Goal: Information Seeking & Learning: Compare options

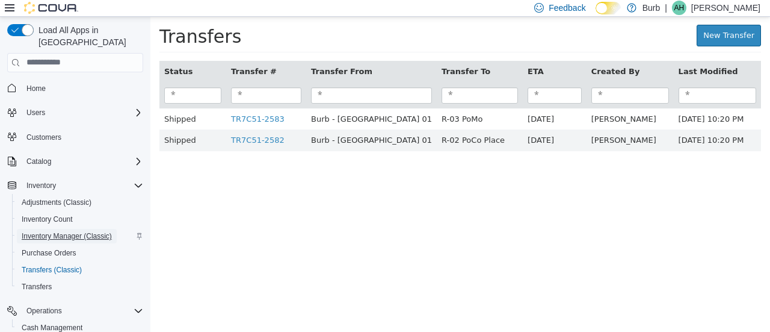
click at [69, 231] on span "Inventory Manager (Classic)" at bounding box center [67, 236] width 90 height 10
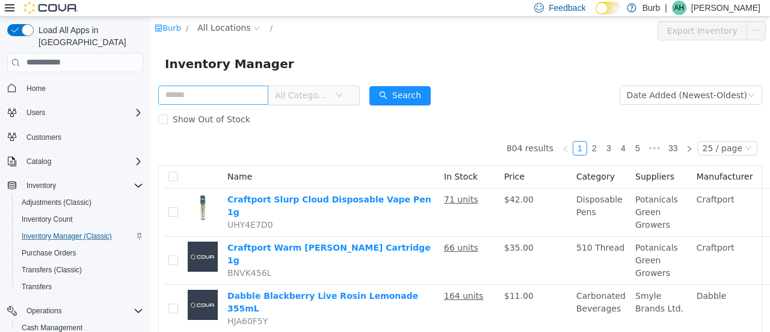
click at [206, 89] on input "text" at bounding box center [213, 94] width 110 height 19
type input "*"
type input "*********"
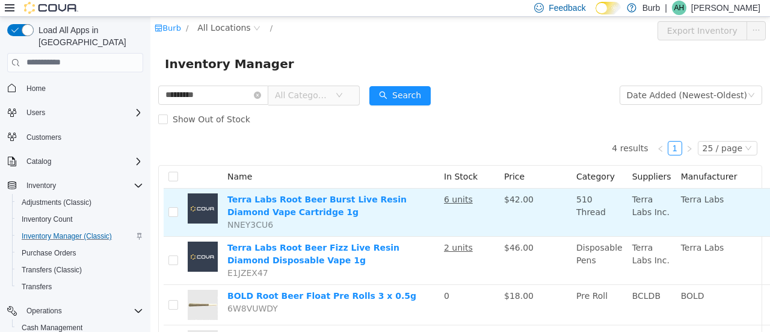
click at [378, 214] on td "Terra Labs Root Beer Burst Live Resin Diamond Vape Cartridge 1g NNEY3CU6" at bounding box center [331, 212] width 217 height 48
click at [368, 191] on td "Terra Labs Root Beer Burst Live Resin Diamond Vape Cartridge 1g NNEY3CU6" at bounding box center [331, 212] width 217 height 48
click at [366, 203] on link "Terra Labs Root Beer Burst Live Resin Diamond Vape Cartridge 1g" at bounding box center [316, 205] width 179 height 22
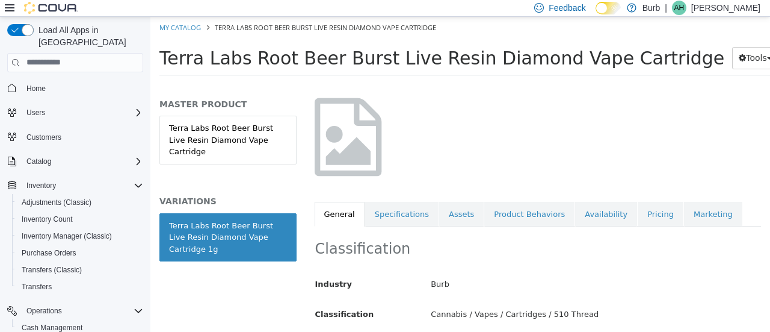
scroll to position [62, 0]
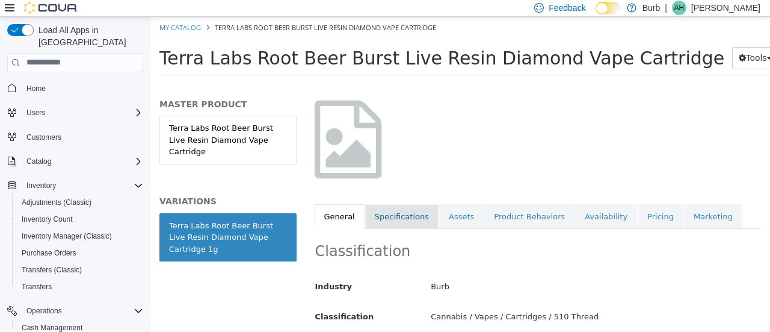
click at [400, 217] on link "Specifications" at bounding box center [401, 215] width 73 height 25
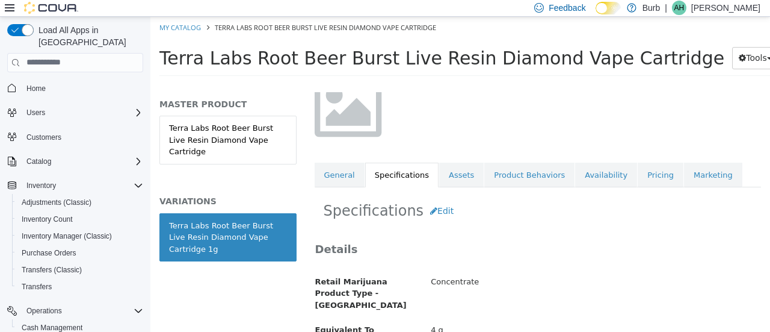
scroll to position [117, 0]
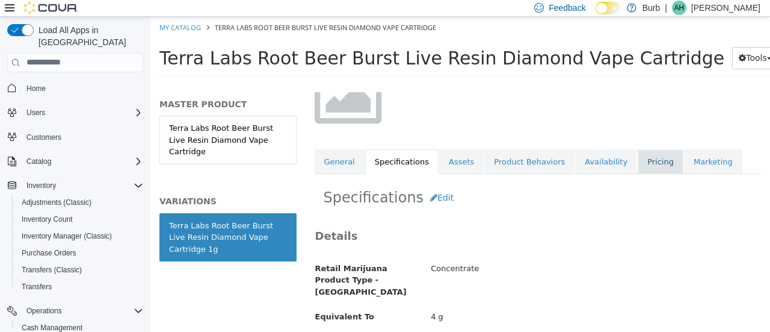
click at [638, 167] on link "Pricing" at bounding box center [661, 161] width 46 height 25
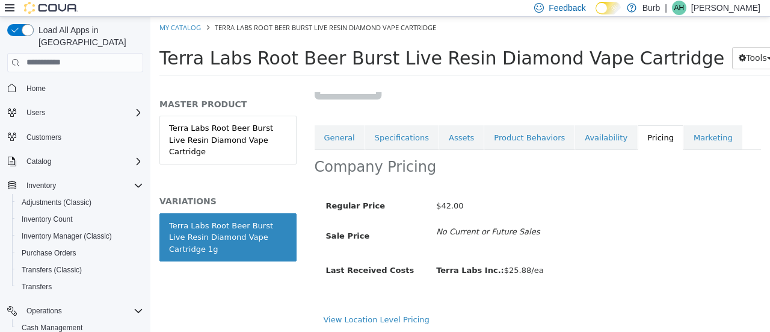
scroll to position [152, 0]
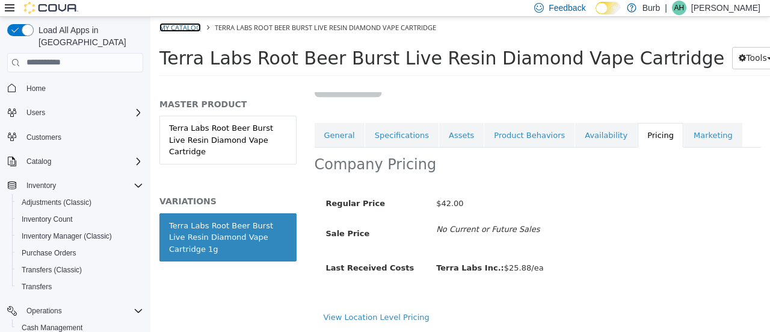
click at [172, 25] on link "My Catalog" at bounding box center [180, 26] width 42 height 9
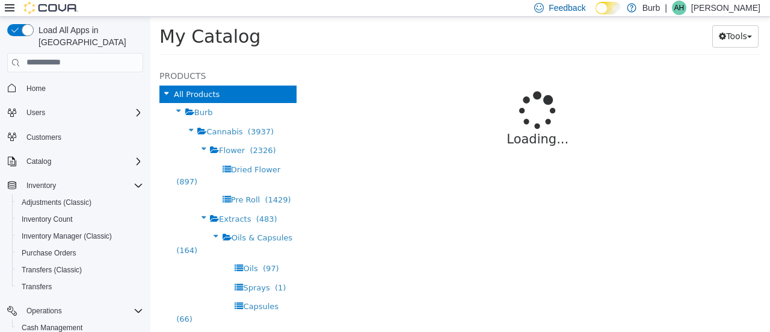
select select "**********"
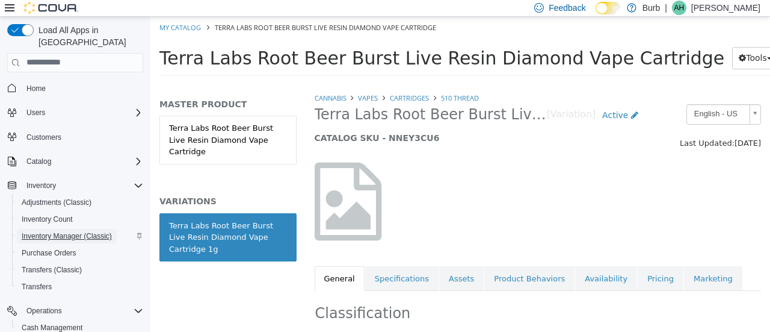
click at [63, 231] on span "Inventory Manager (Classic)" at bounding box center [67, 236] width 90 height 10
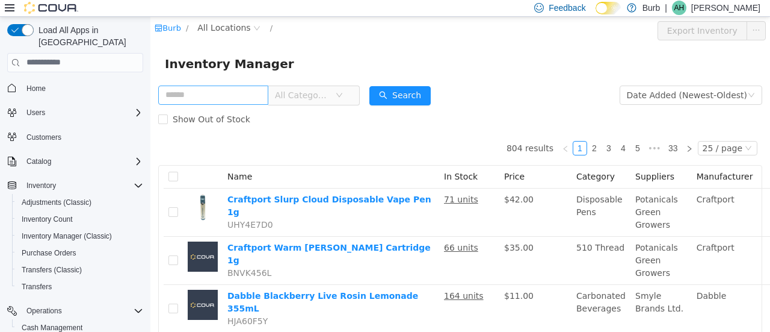
click at [232, 86] on input "text" at bounding box center [213, 94] width 110 height 19
type input "**********"
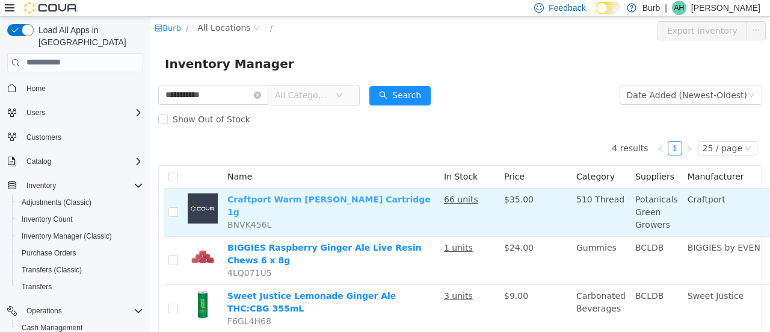
click at [319, 197] on link "Craftport Warm Ginger Peach Cartridge 1g" at bounding box center [328, 205] width 203 height 22
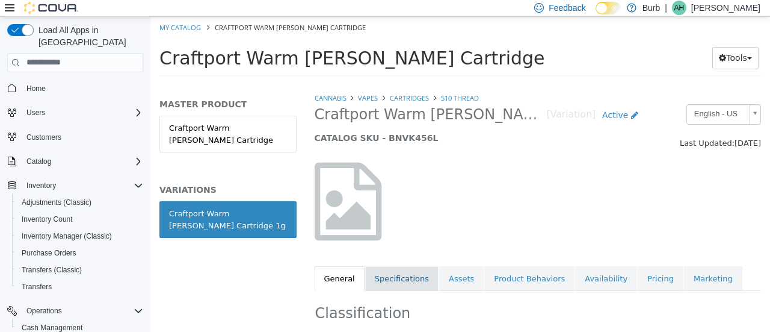
click at [389, 271] on link "Specifications" at bounding box center [401, 277] width 73 height 25
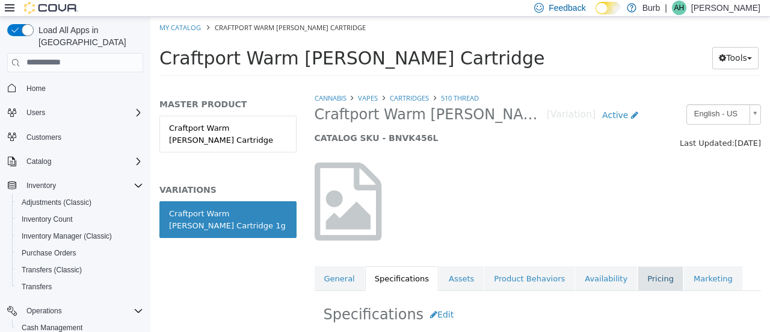
click at [638, 271] on link "Pricing" at bounding box center [661, 277] width 46 height 25
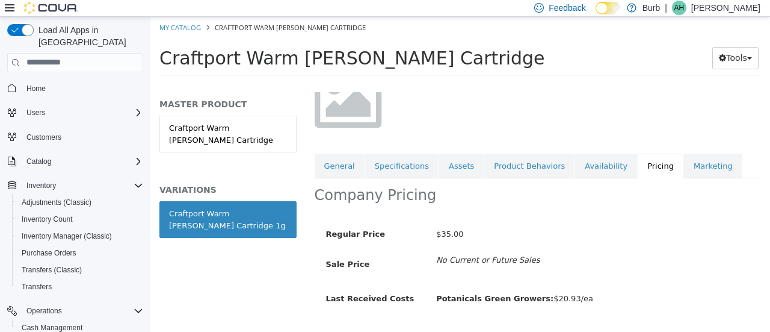
scroll to position [152, 0]
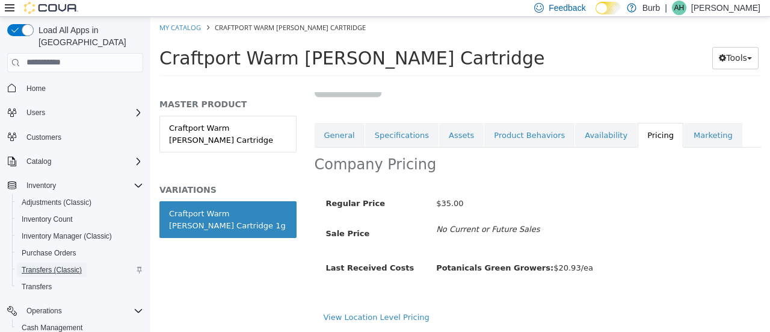
click at [70, 262] on span "Transfers (Classic)" at bounding box center [52, 269] width 60 height 14
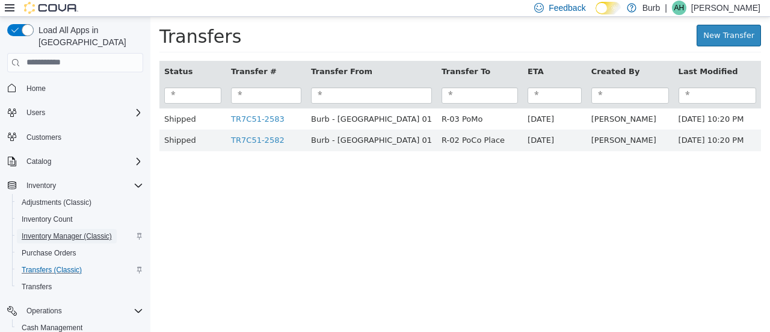
click at [47, 231] on span "Inventory Manager (Classic)" at bounding box center [67, 236] width 90 height 10
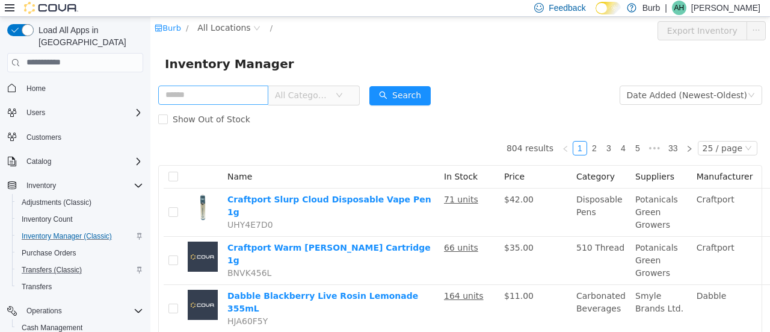
click at [208, 90] on input "text" at bounding box center [213, 94] width 110 height 19
type input "*****"
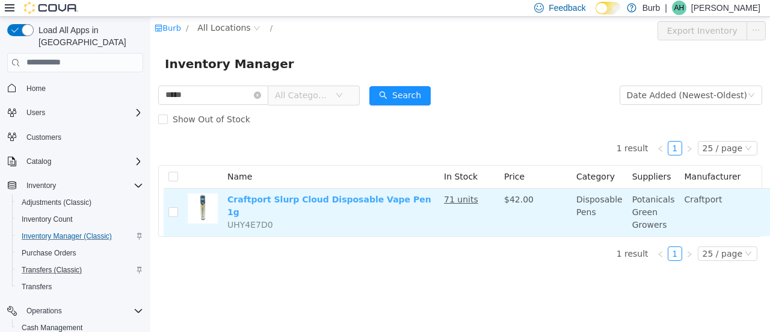
click at [362, 197] on link "Craftport Slurp Cloud Disposable Vape Pen 1g" at bounding box center [329, 205] width 204 height 22
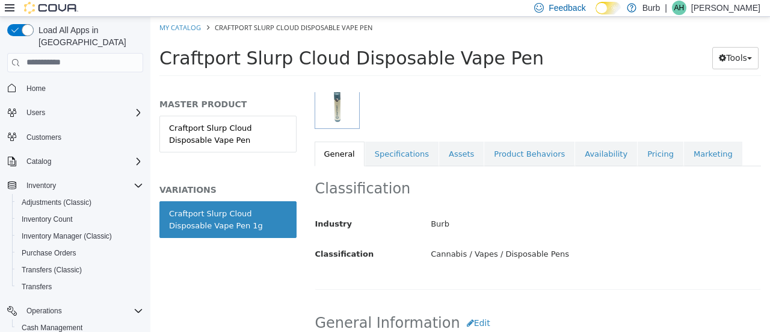
scroll to position [160, 0]
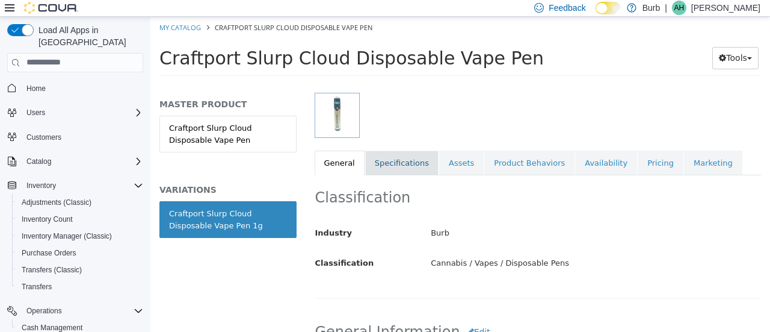
click at [382, 161] on link "Specifications" at bounding box center [401, 162] width 73 height 25
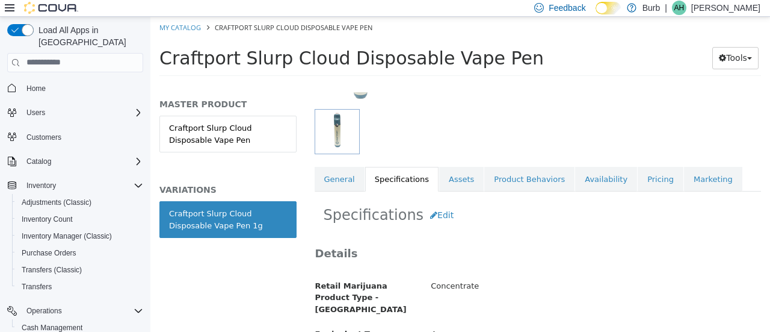
scroll to position [171, 0]
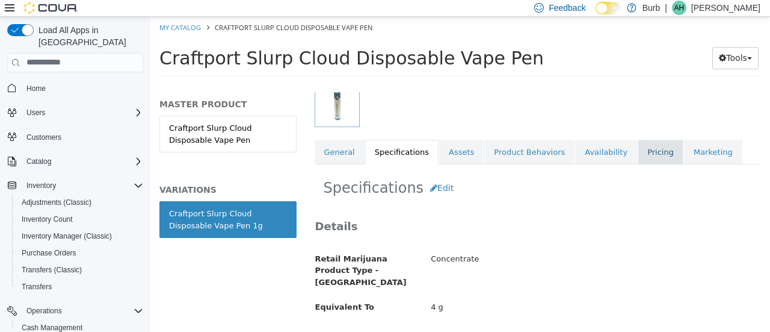
click at [638, 152] on link "Pricing" at bounding box center [661, 151] width 46 height 25
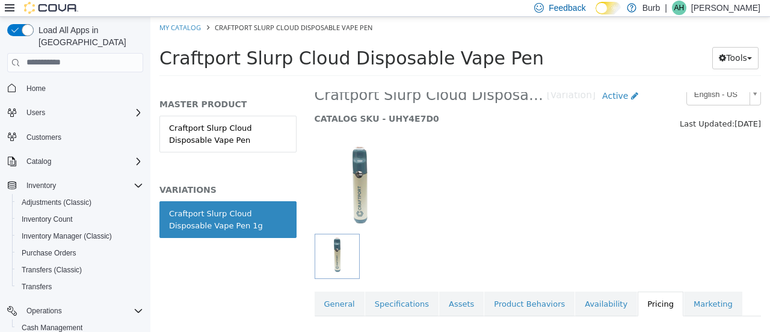
scroll to position [171, 0]
